Goal: Task Accomplishment & Management: Manage account settings

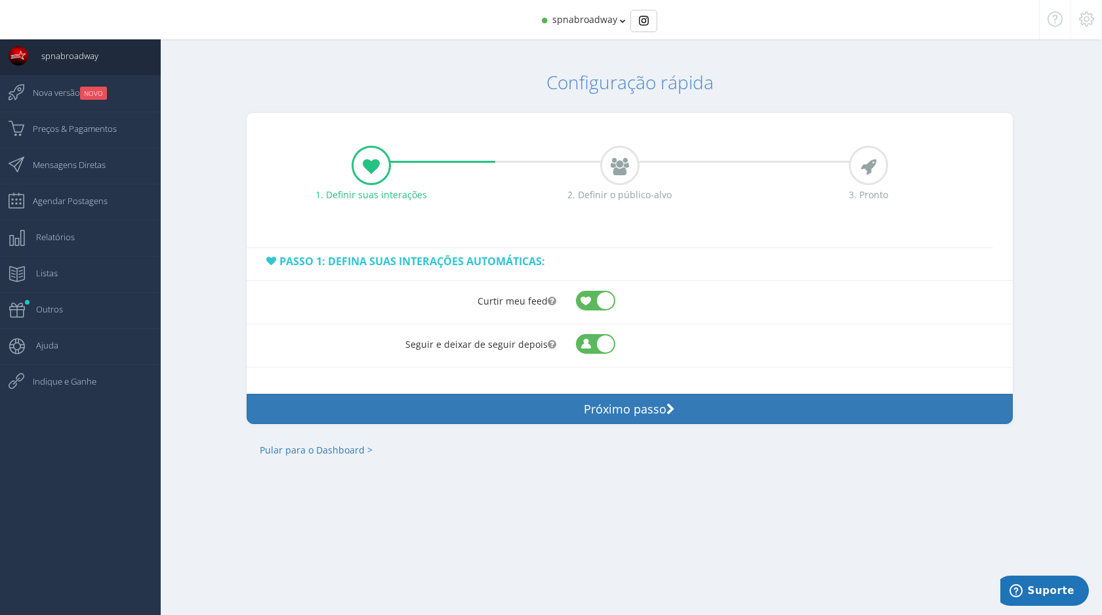
scroll to position [9, 0]
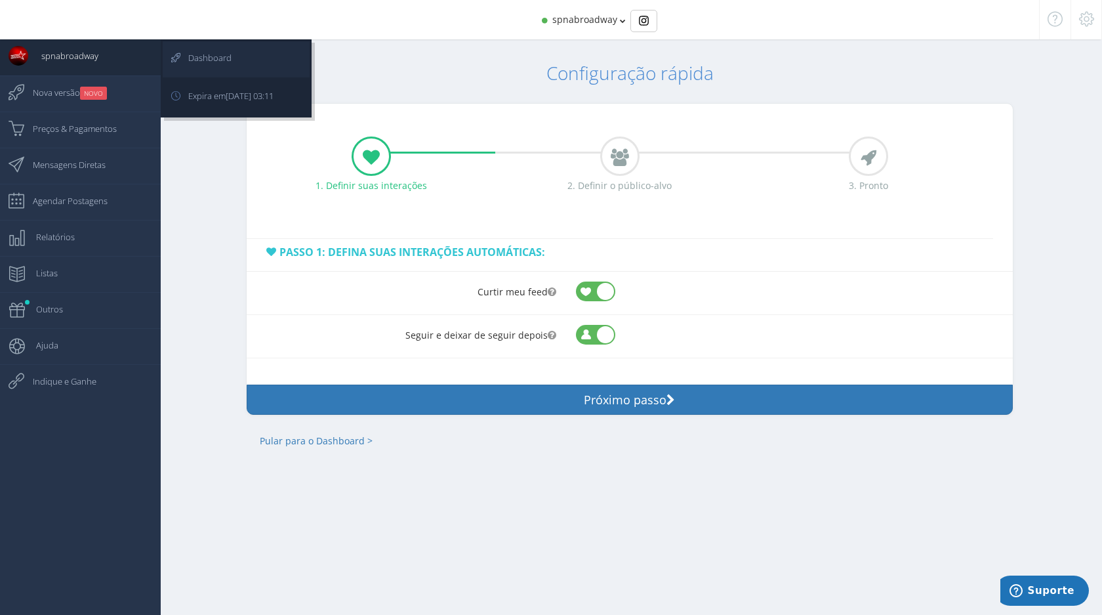
click at [209, 60] on span "Dashboard" at bounding box center [203, 57] width 56 height 33
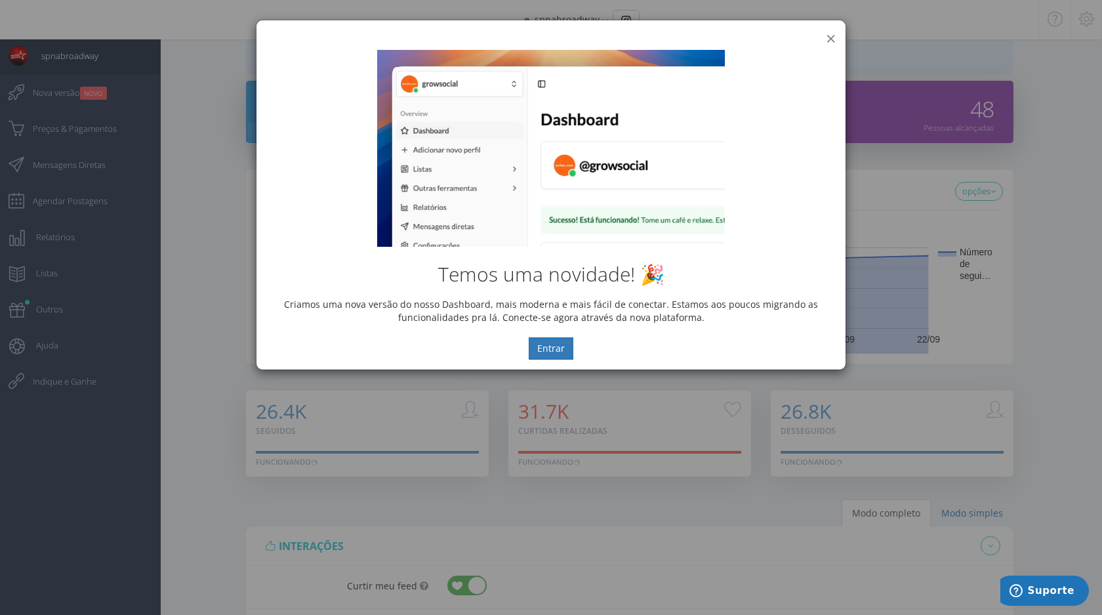
click at [831, 37] on button "×" at bounding box center [831, 39] width 10 height 18
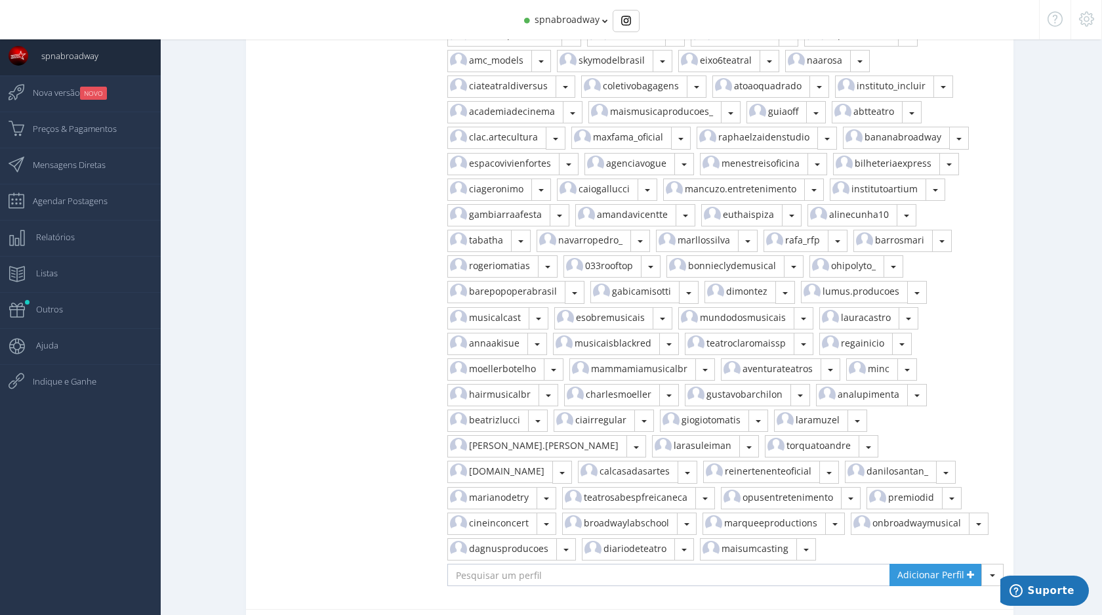
scroll to position [2099, 0]
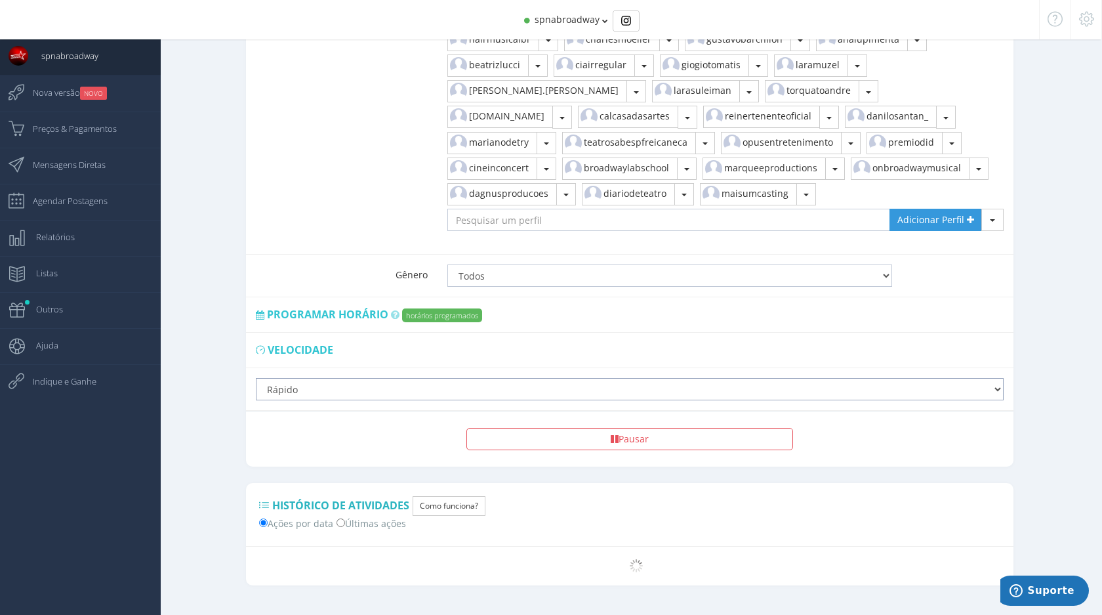
click at [407, 378] on select "Lento Normal Rápido Super Rápido" at bounding box center [630, 389] width 748 height 22
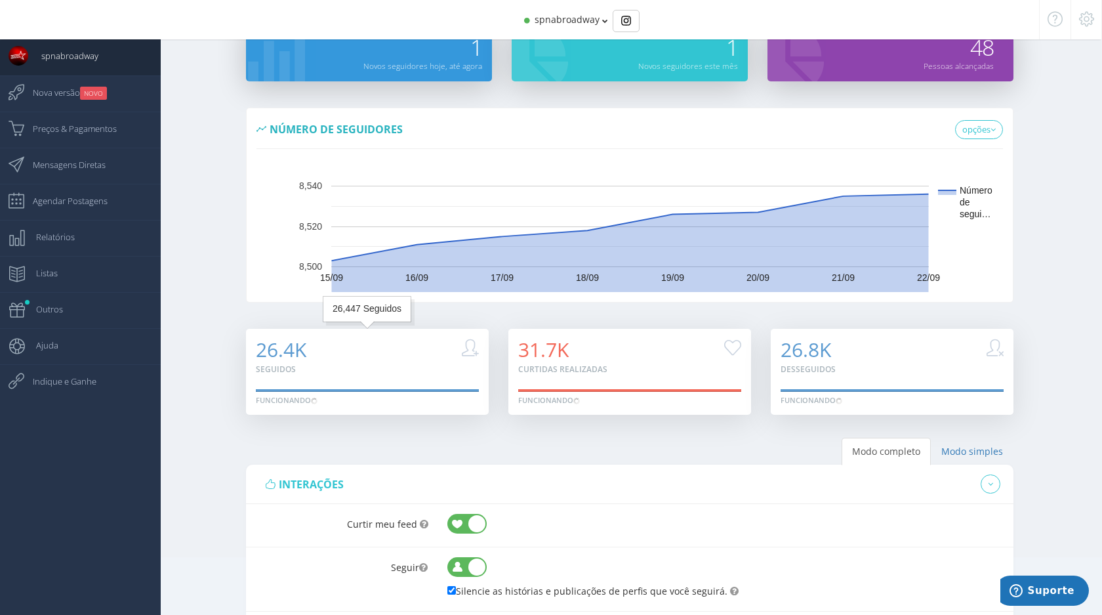
scroll to position [0, 0]
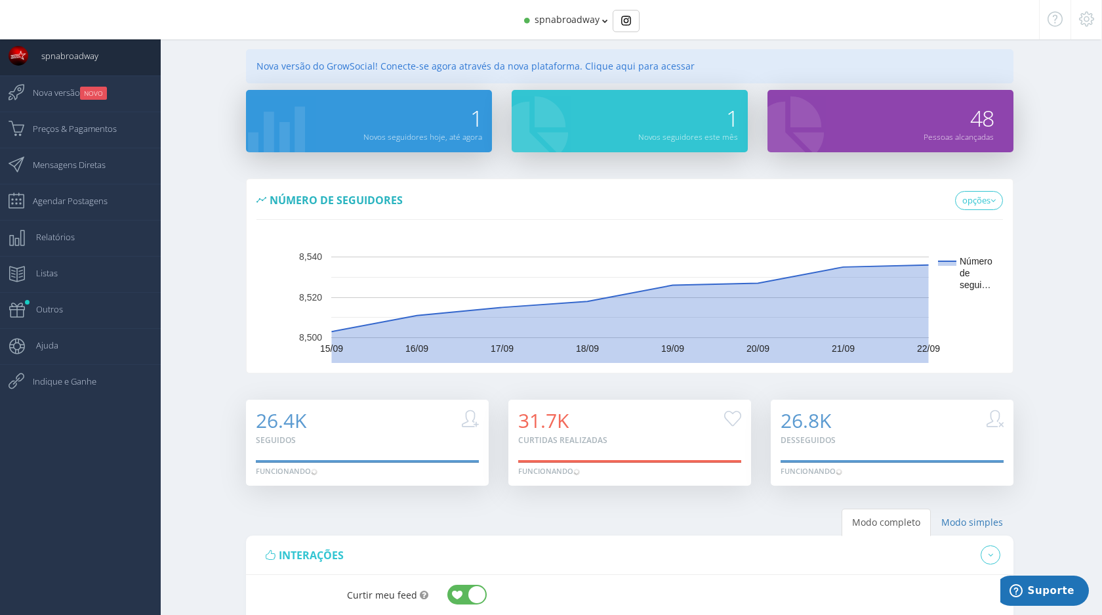
click at [597, 15] on span "spnabroadway" at bounding box center [567, 19] width 65 height 12
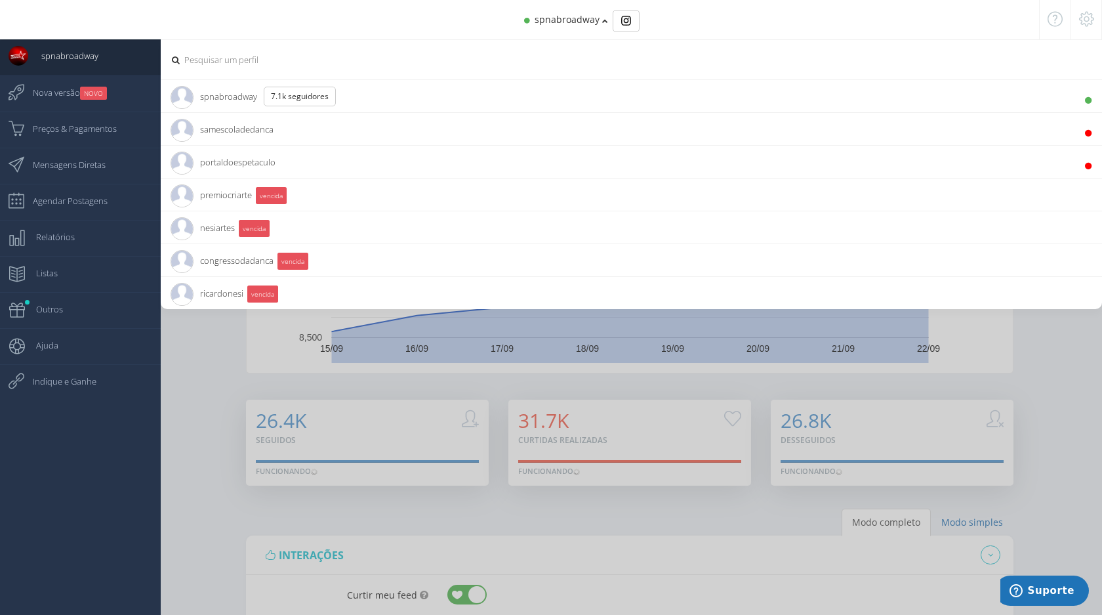
click at [393, 102] on li "spnabroadway 7.1K Seguidores" at bounding box center [632, 95] width 942 height 33
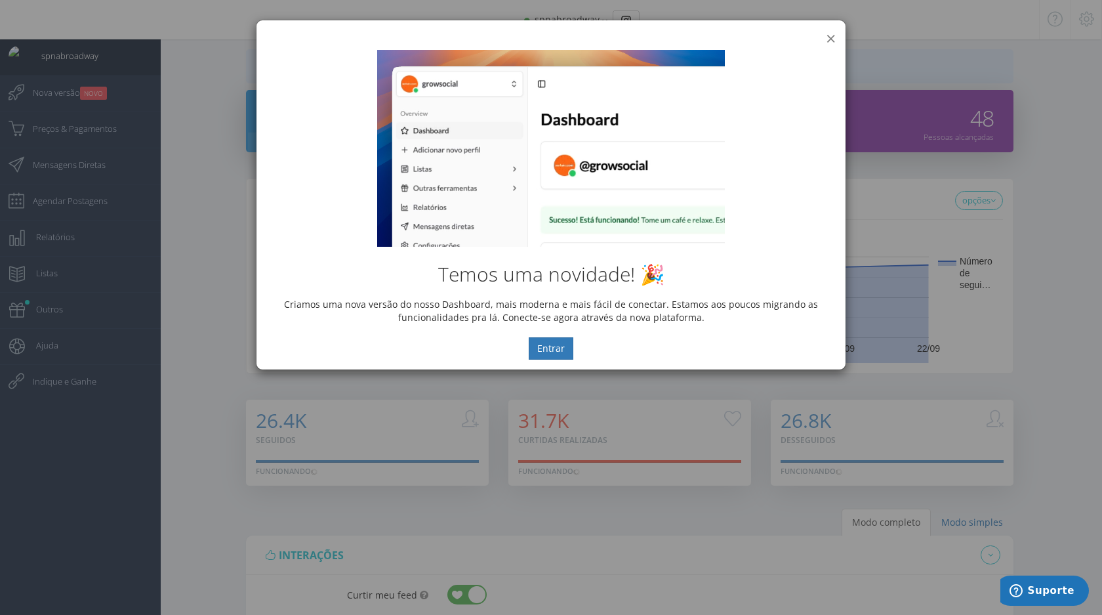
click at [828, 35] on button "×" at bounding box center [831, 39] width 10 height 18
